Goal: Information Seeking & Learning: Learn about a topic

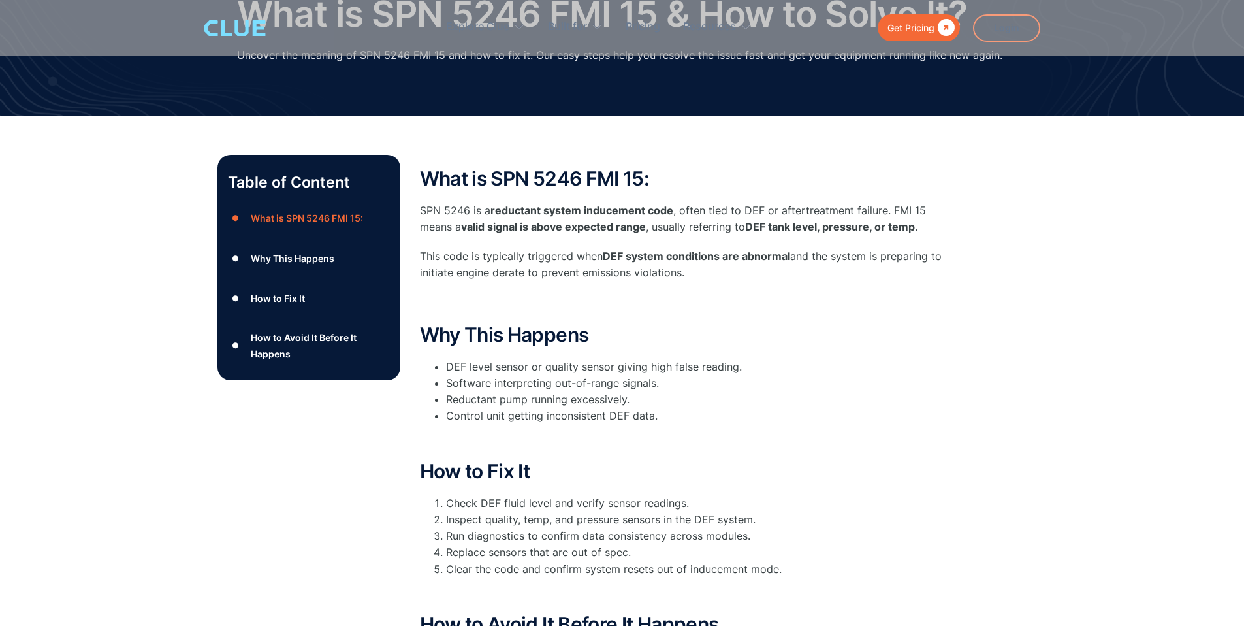
scroll to position [122, 0]
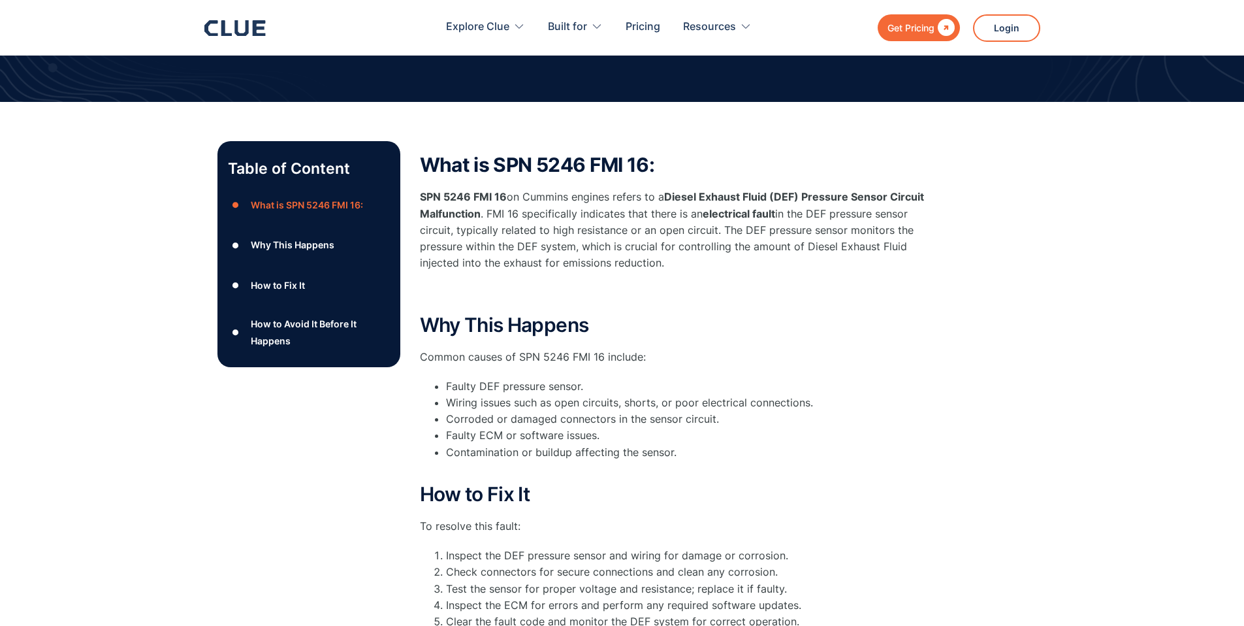
scroll to position [76, 0]
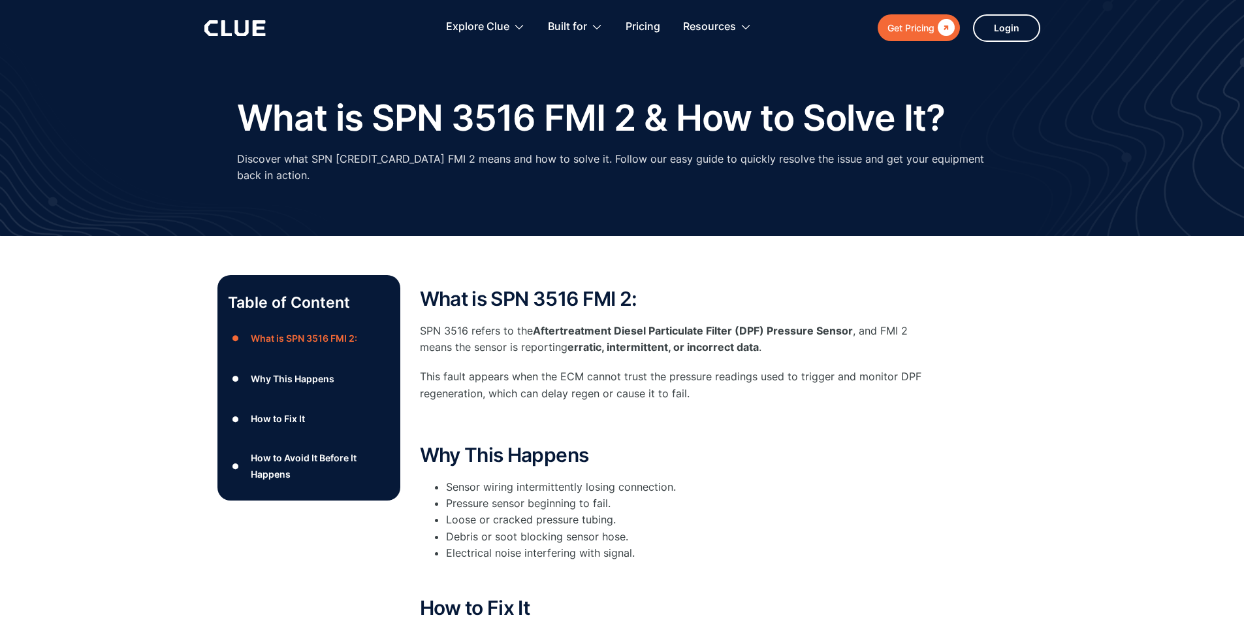
scroll to position [8, 0]
